Goal: Information Seeking & Learning: Learn about a topic

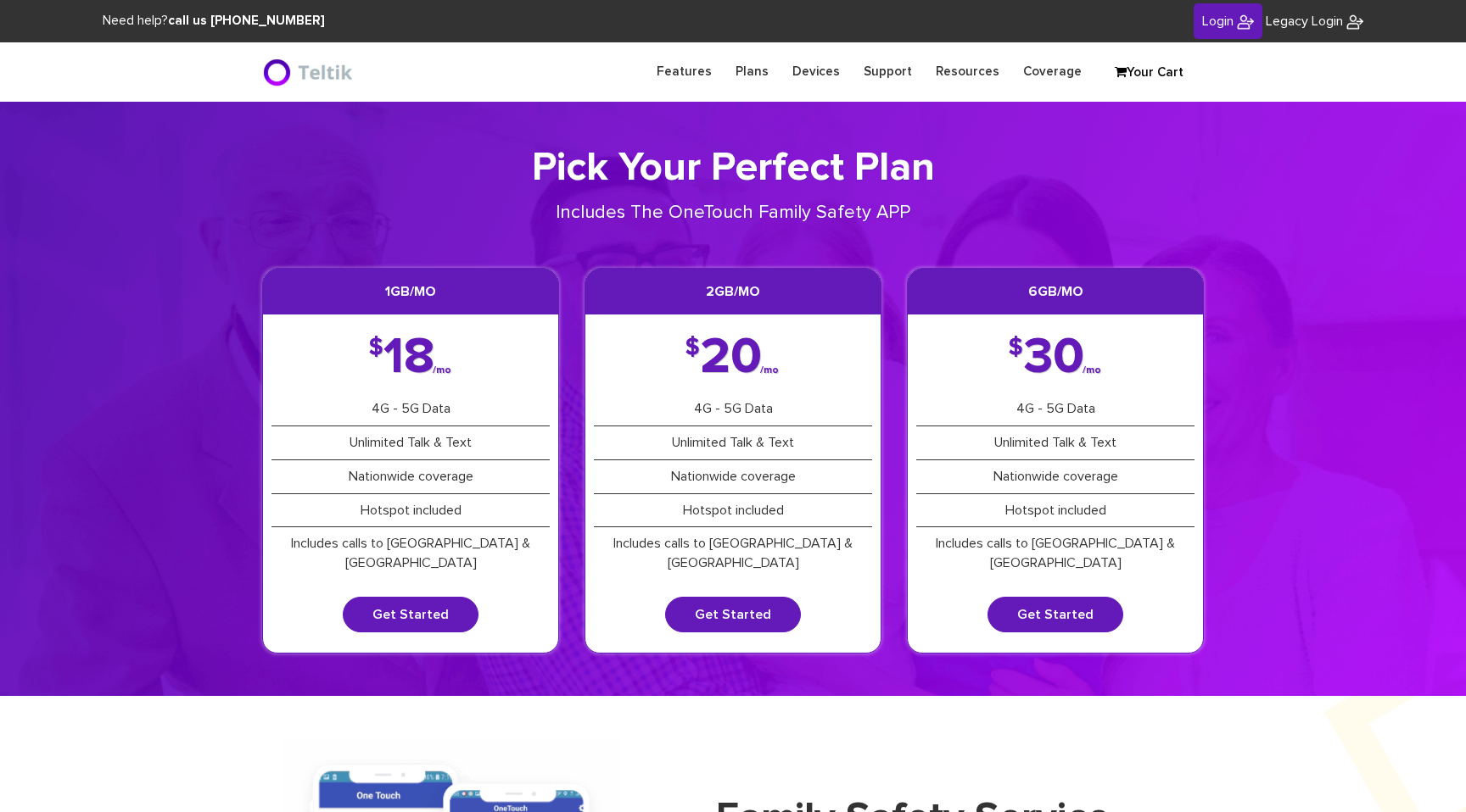
click at [405, 99] on header "Features Plans Devices Support Resources Coverage Login Legacy Login Sign into …" at bounding box center [733, 71] width 1466 height 60
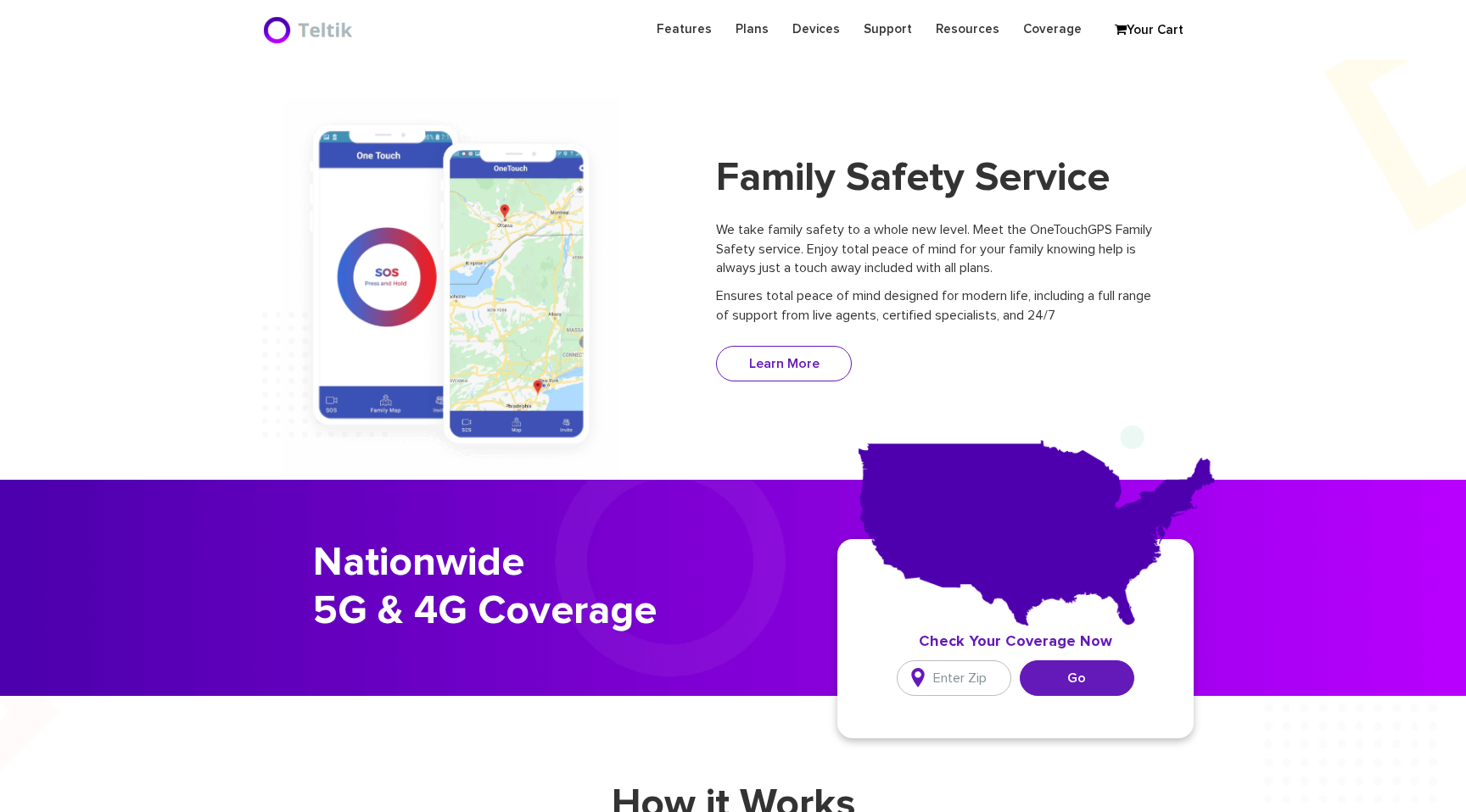
scroll to position [466, 0]
